Goal: Find contact information: Find contact information

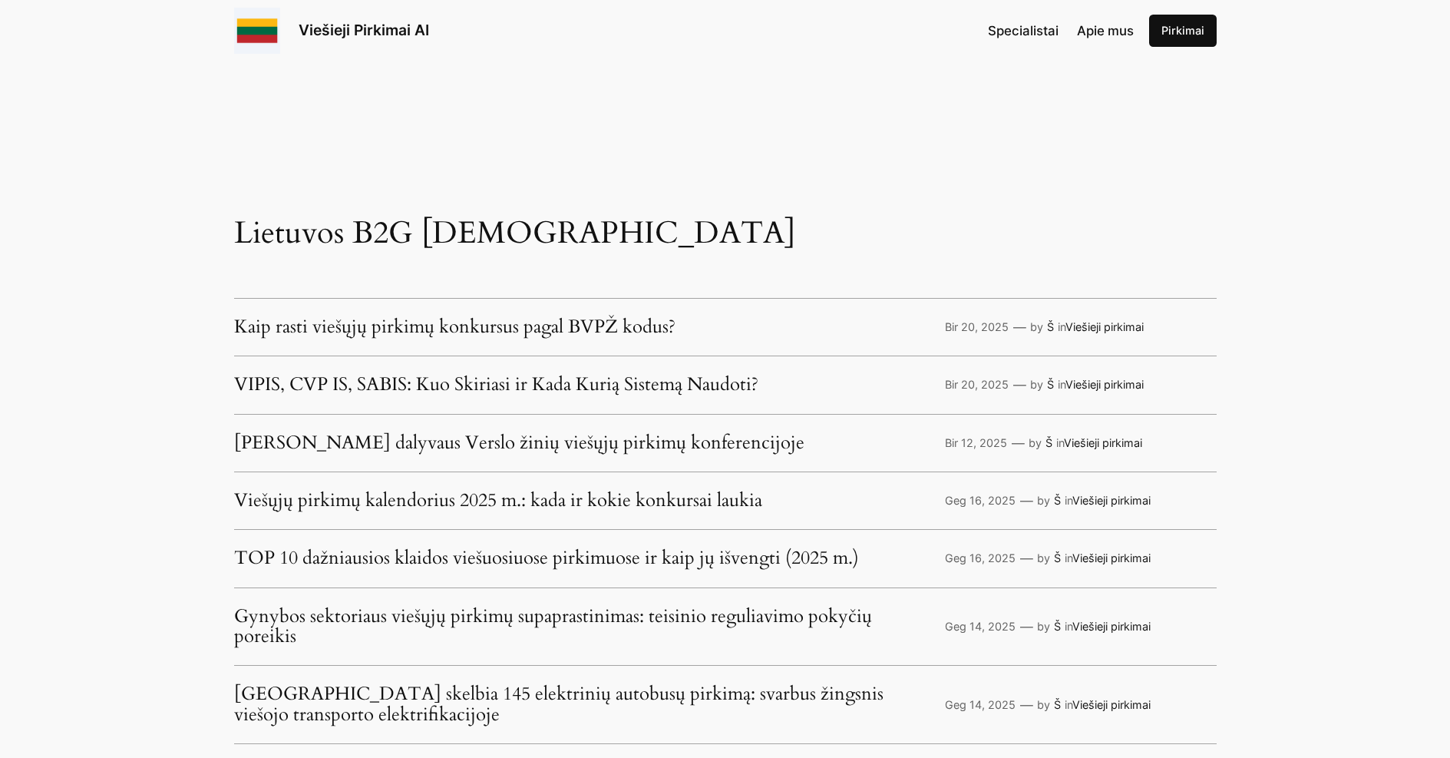
scroll to position [3027, 0]
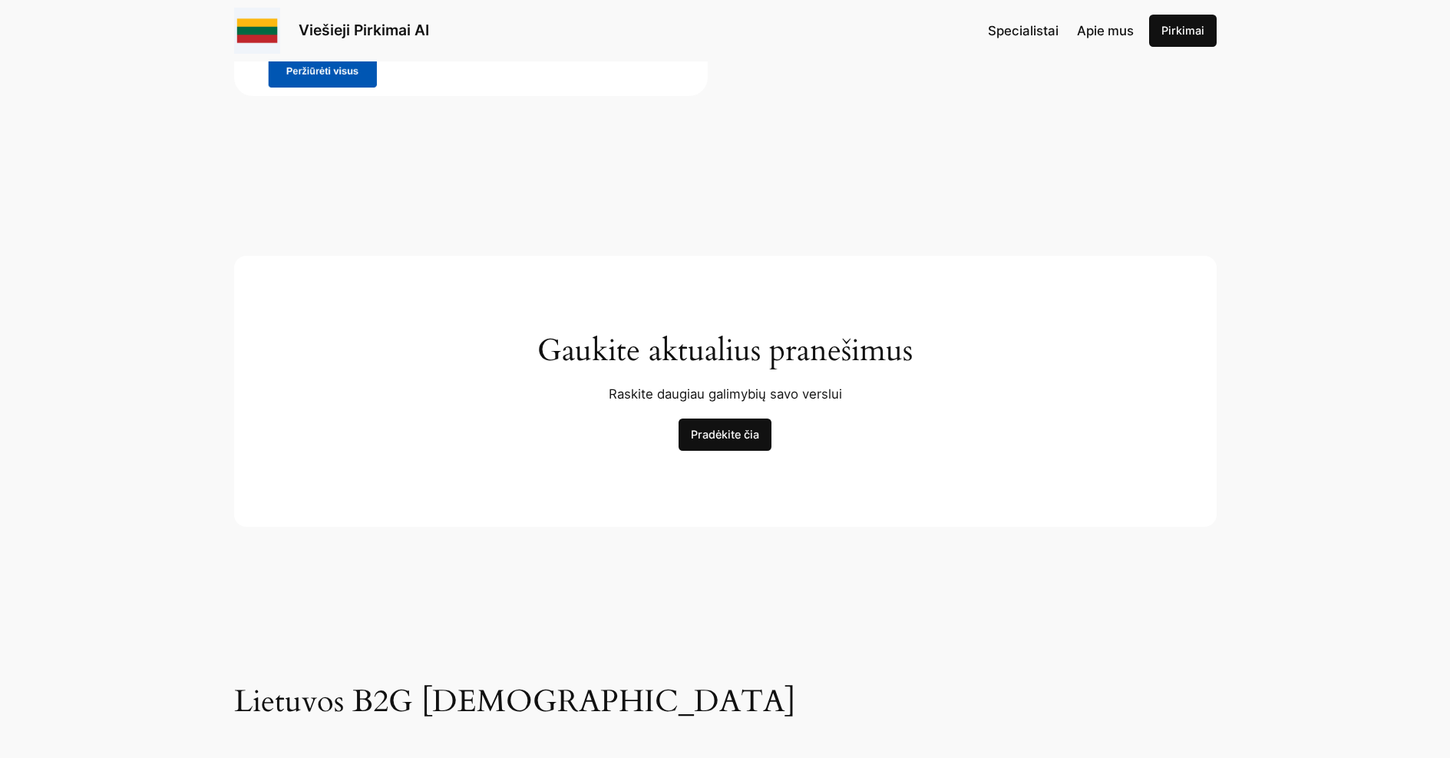
click at [1030, 32] on span "Specialistai" at bounding box center [1023, 30] width 71 height 15
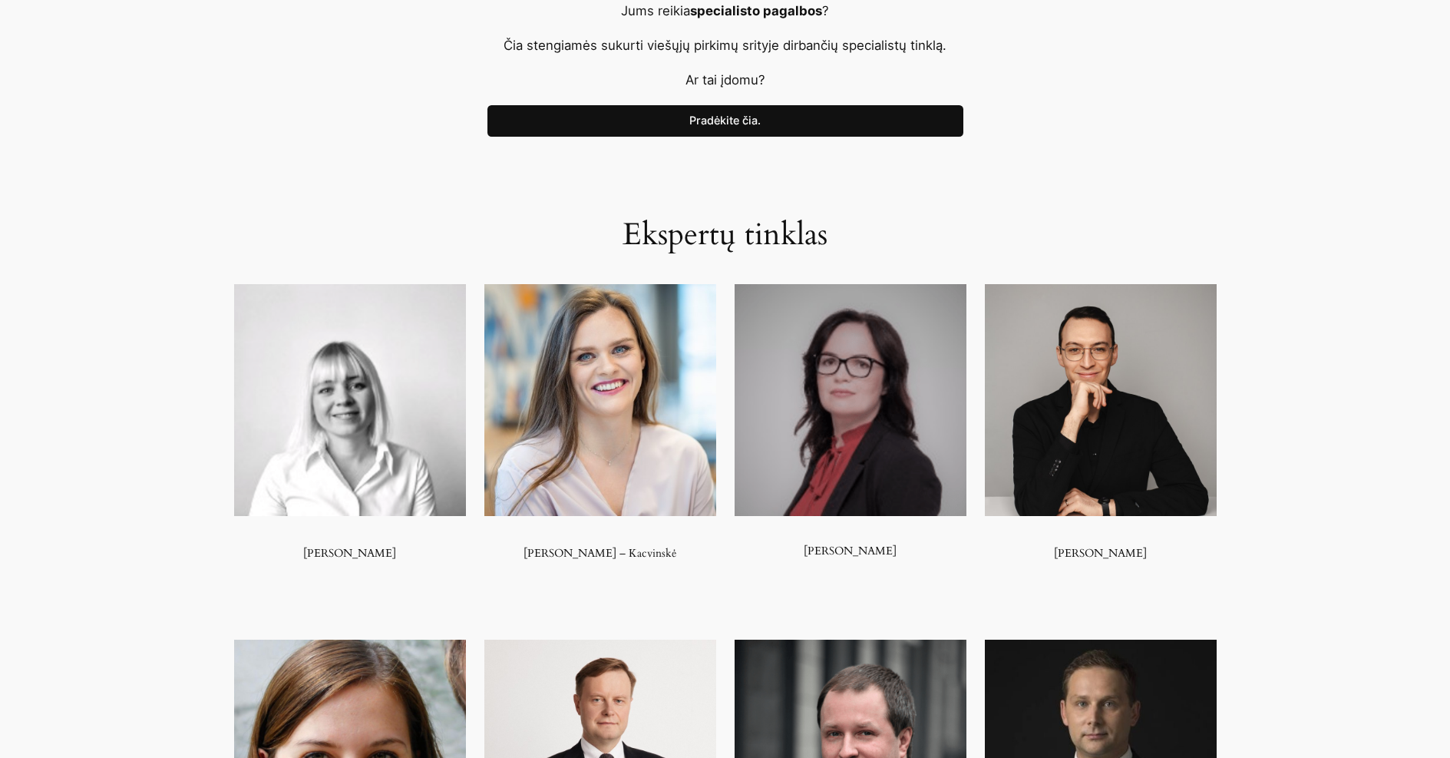
scroll to position [716, 0]
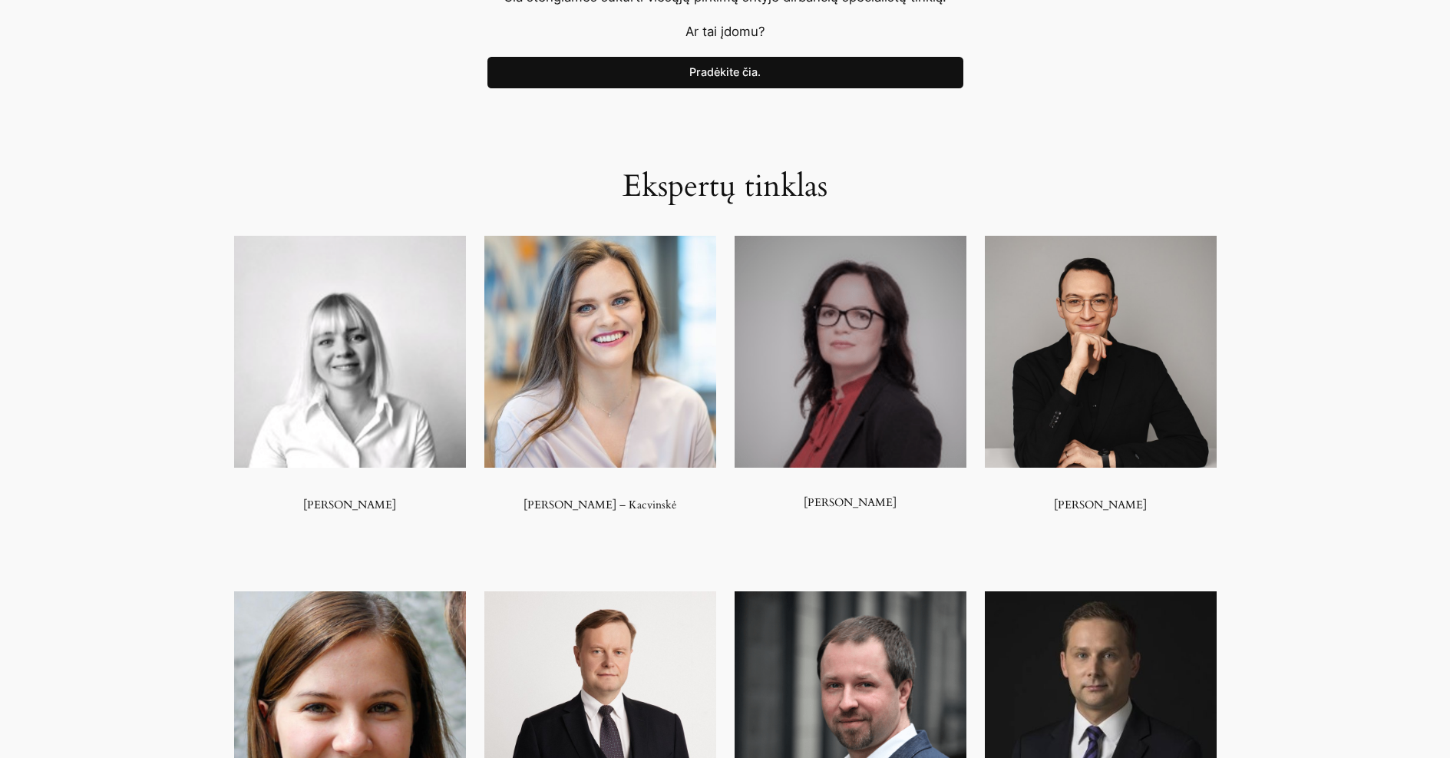
click at [338, 408] on img at bounding box center [350, 352] width 232 height 232
click at [343, 506] on h3 "Dovilė Čemertinienė" at bounding box center [350, 504] width 232 height 13
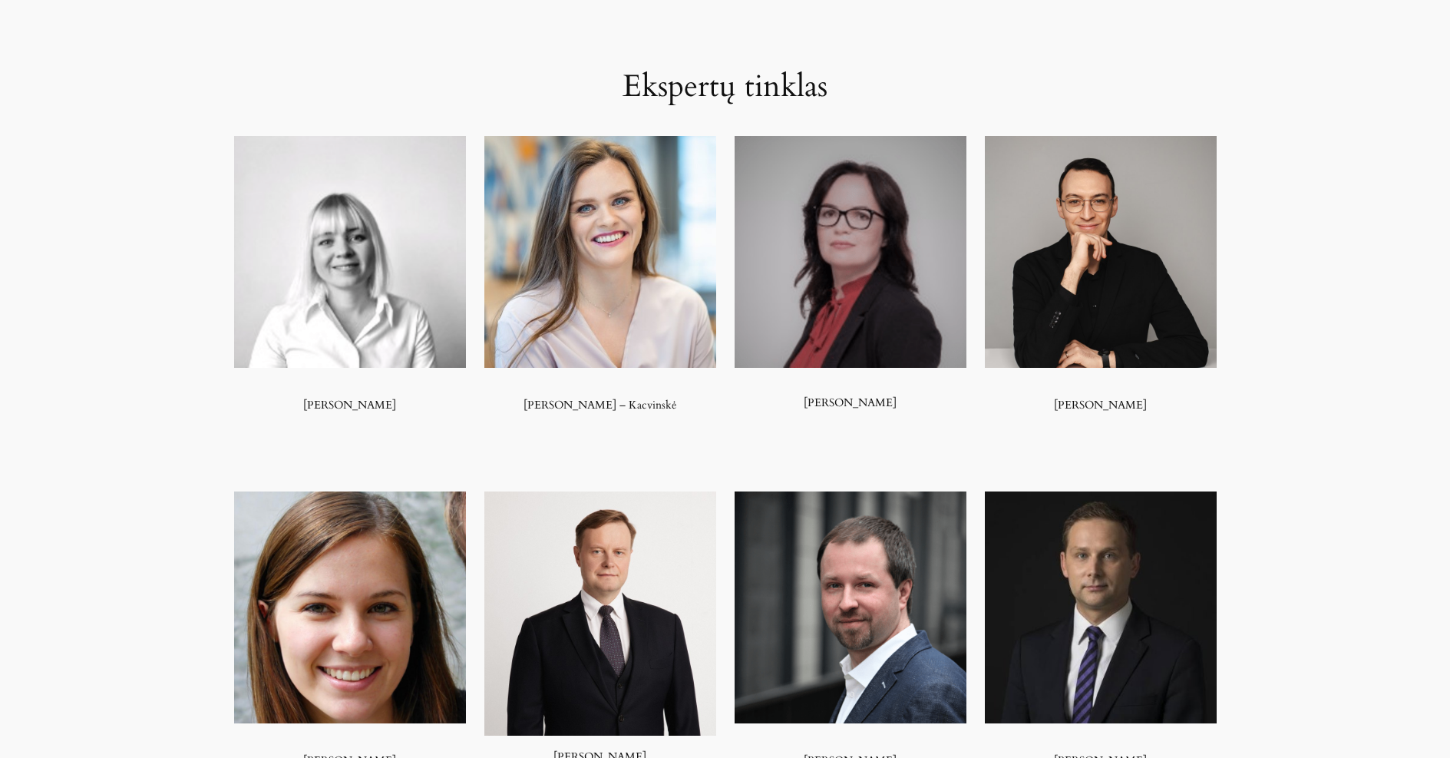
scroll to position [819, 0]
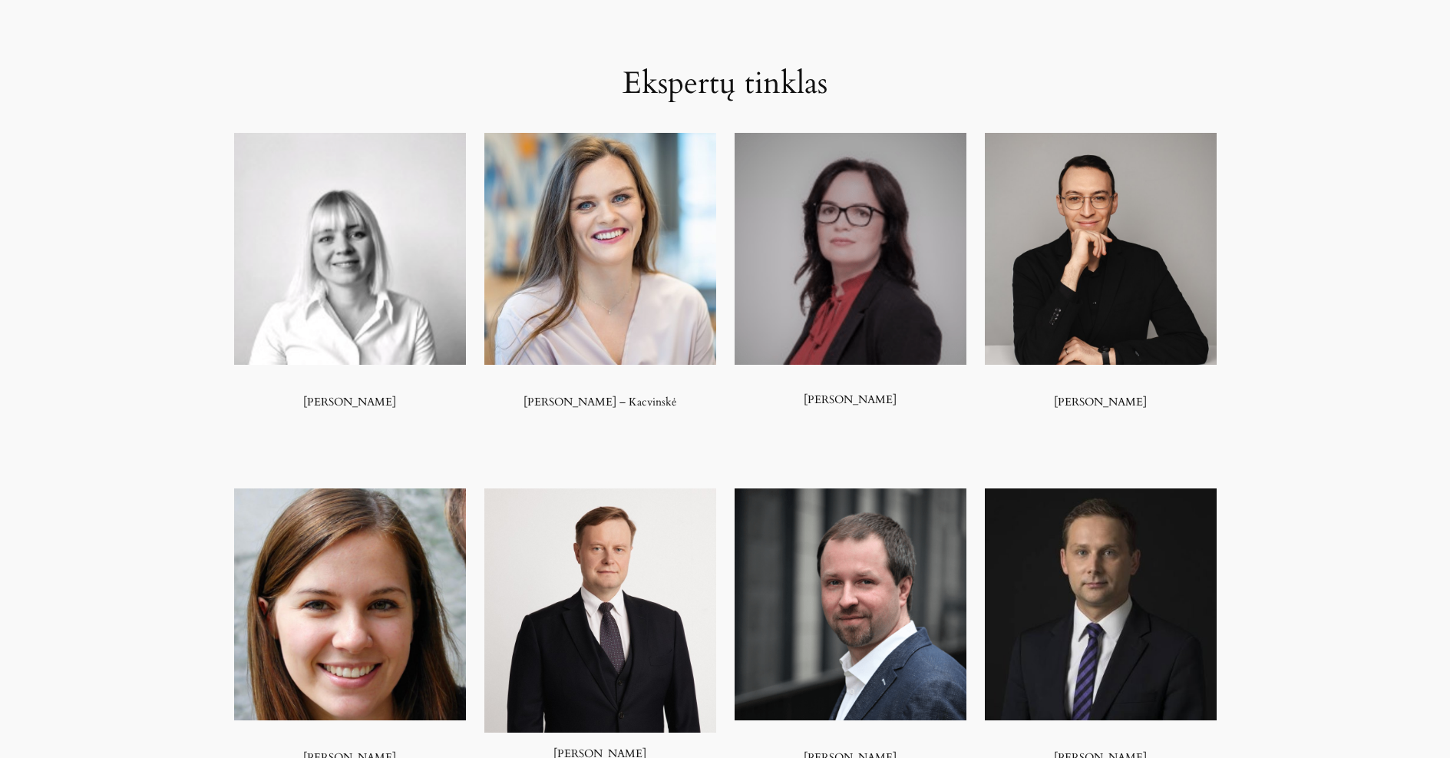
drag, startPoint x: 301, startPoint y: 399, endPoint x: 423, endPoint y: 405, distance: 122.2
click at [423, 405] on h3 "Dovilė Čemertinienė" at bounding box center [350, 401] width 232 height 13
copy h3 "Dovilė Čemertinienė"
drag, startPoint x: 515, startPoint y: 406, endPoint x: 697, endPoint y: 406, distance: 182.0
click at [697, 406] on h3 "Karolina Telyčėnaitė – Kacvinskė" at bounding box center [600, 401] width 232 height 13
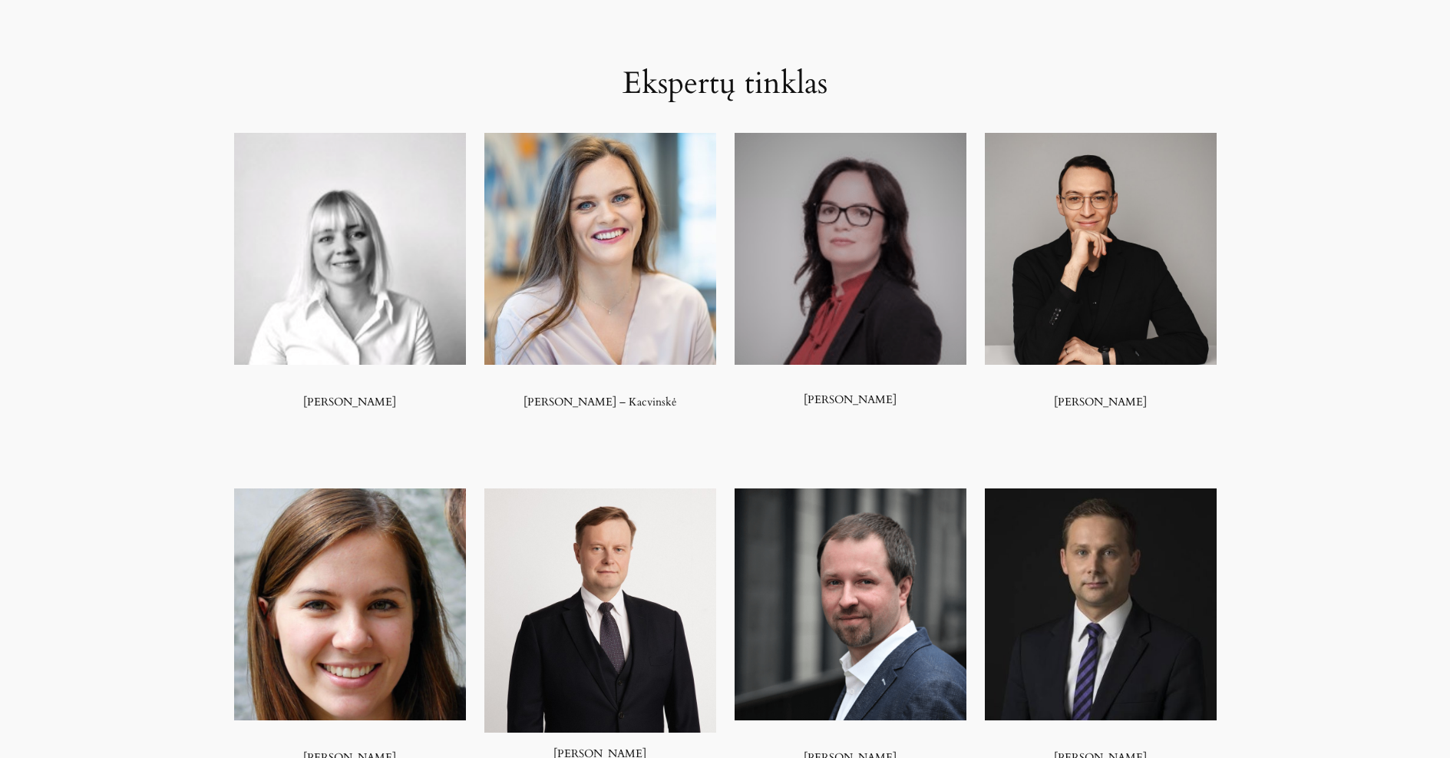
copy h3 "Karolina Telyčėnaitė – Kacvinskė"
